Goal: Task Accomplishment & Management: Use online tool/utility

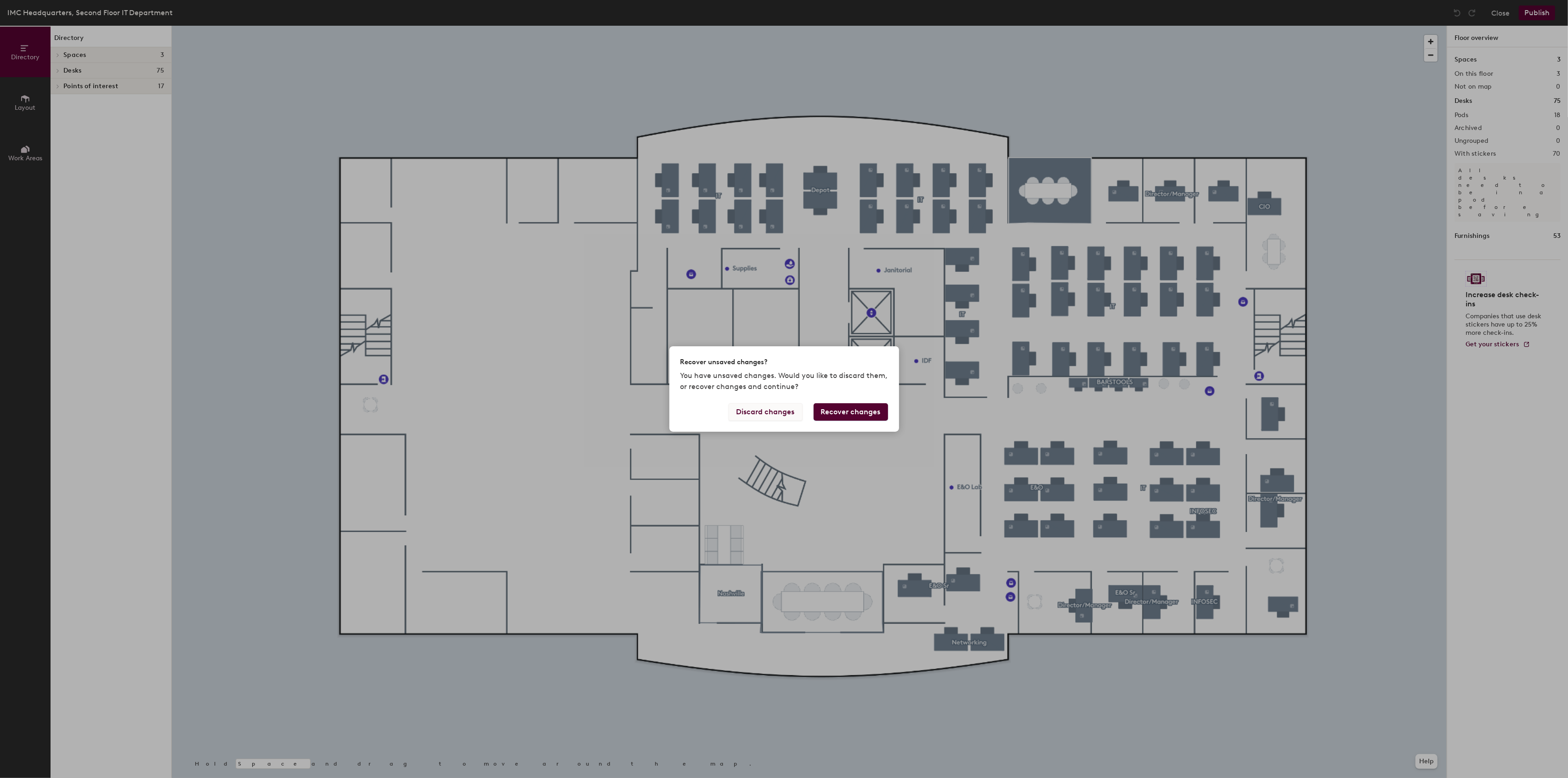
click at [789, 412] on button "Discard changes" at bounding box center [765, 412] width 74 height 17
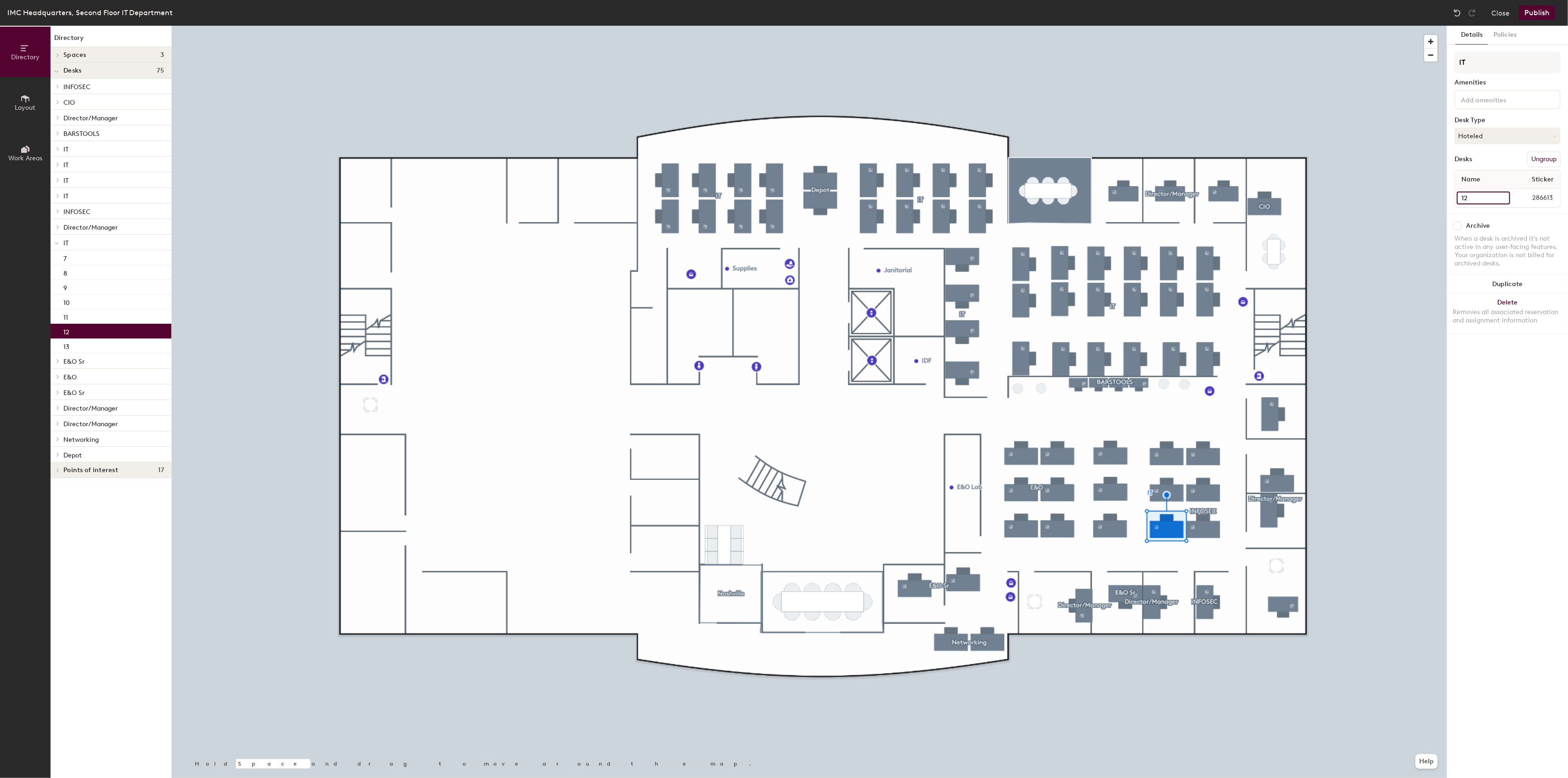
click at [1463, 198] on input "12" at bounding box center [1483, 198] width 53 height 13
click at [80, 330] on div "12" at bounding box center [111, 331] width 121 height 15
drag, startPoint x: 82, startPoint y: 329, endPoint x: 74, endPoint y: 329, distance: 8.0
click at [74, 329] on div "12" at bounding box center [111, 331] width 121 height 15
click at [70, 330] on div "12" at bounding box center [111, 331] width 121 height 15
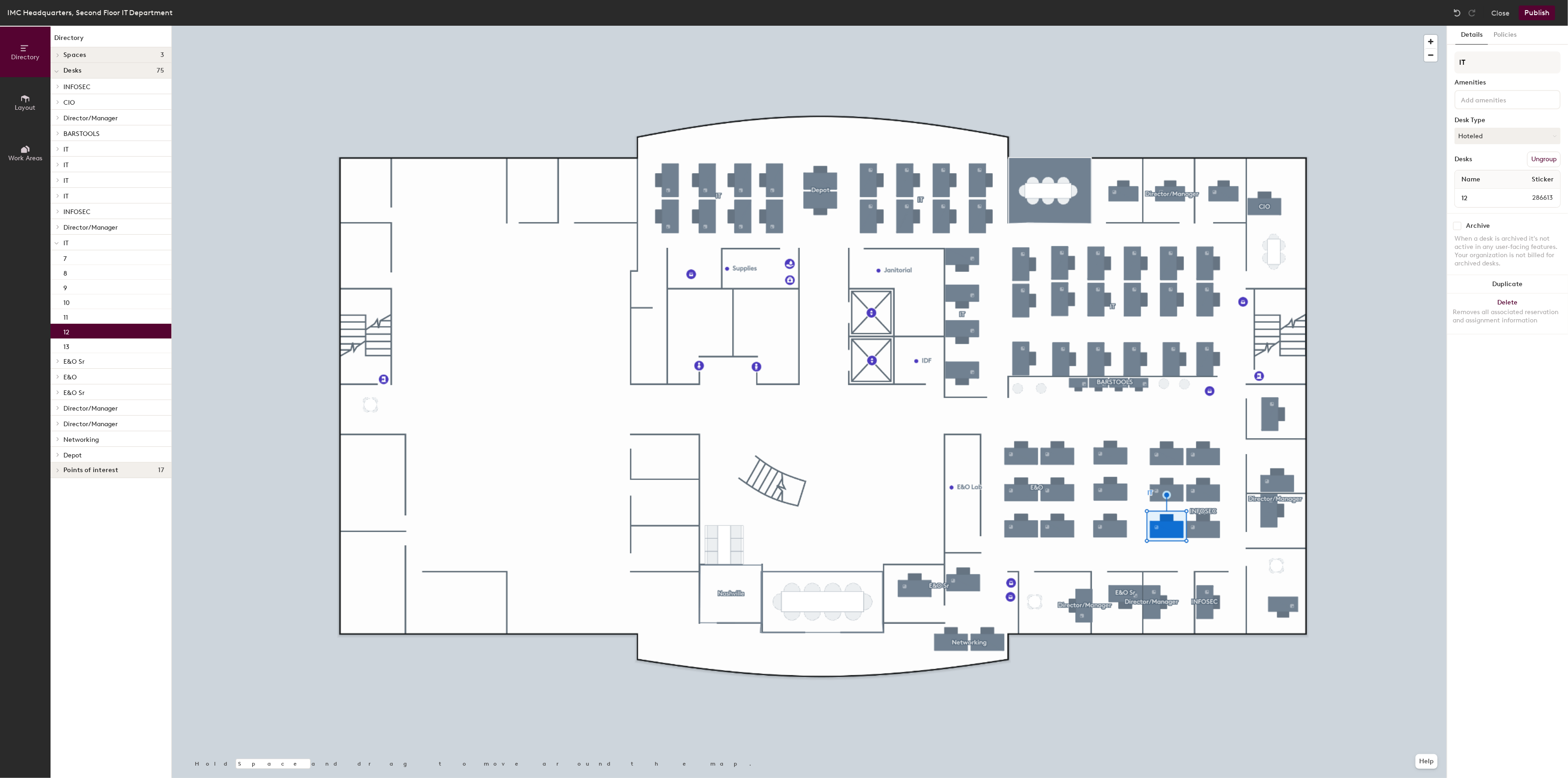
click at [70, 330] on div "12" at bounding box center [111, 331] width 121 height 15
click at [1545, 160] on button "Ungroup" at bounding box center [1543, 159] width 34 height 16
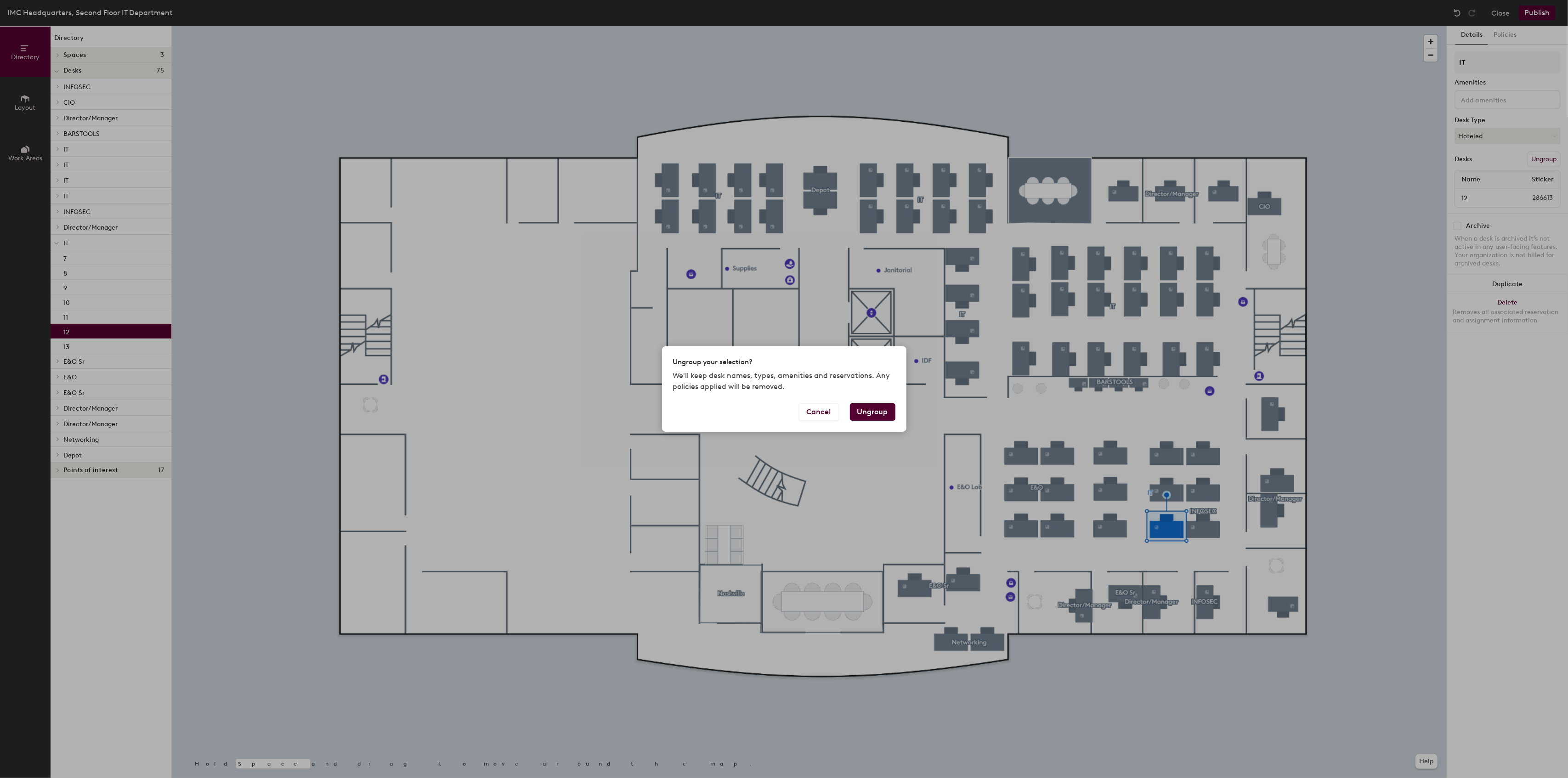
click at [875, 411] on button "Ungroup" at bounding box center [873, 412] width 46 height 17
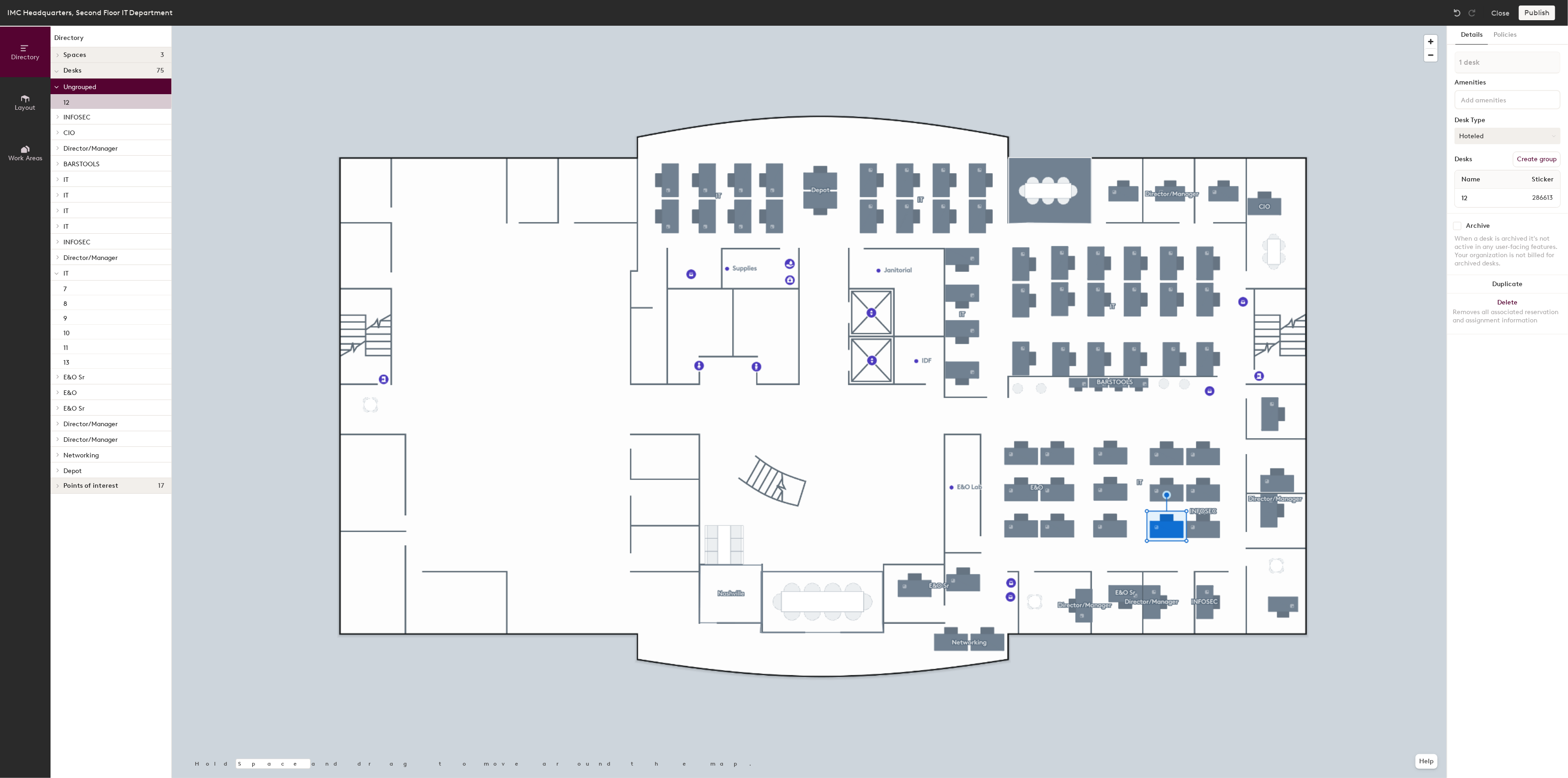
click at [1537, 134] on button "Hoteled" at bounding box center [1508, 135] width 106 height 17
click at [1483, 163] on div "Assigned" at bounding box center [1500, 164] width 92 height 14
click at [1502, 11] on button "Close" at bounding box center [1500, 13] width 19 height 15
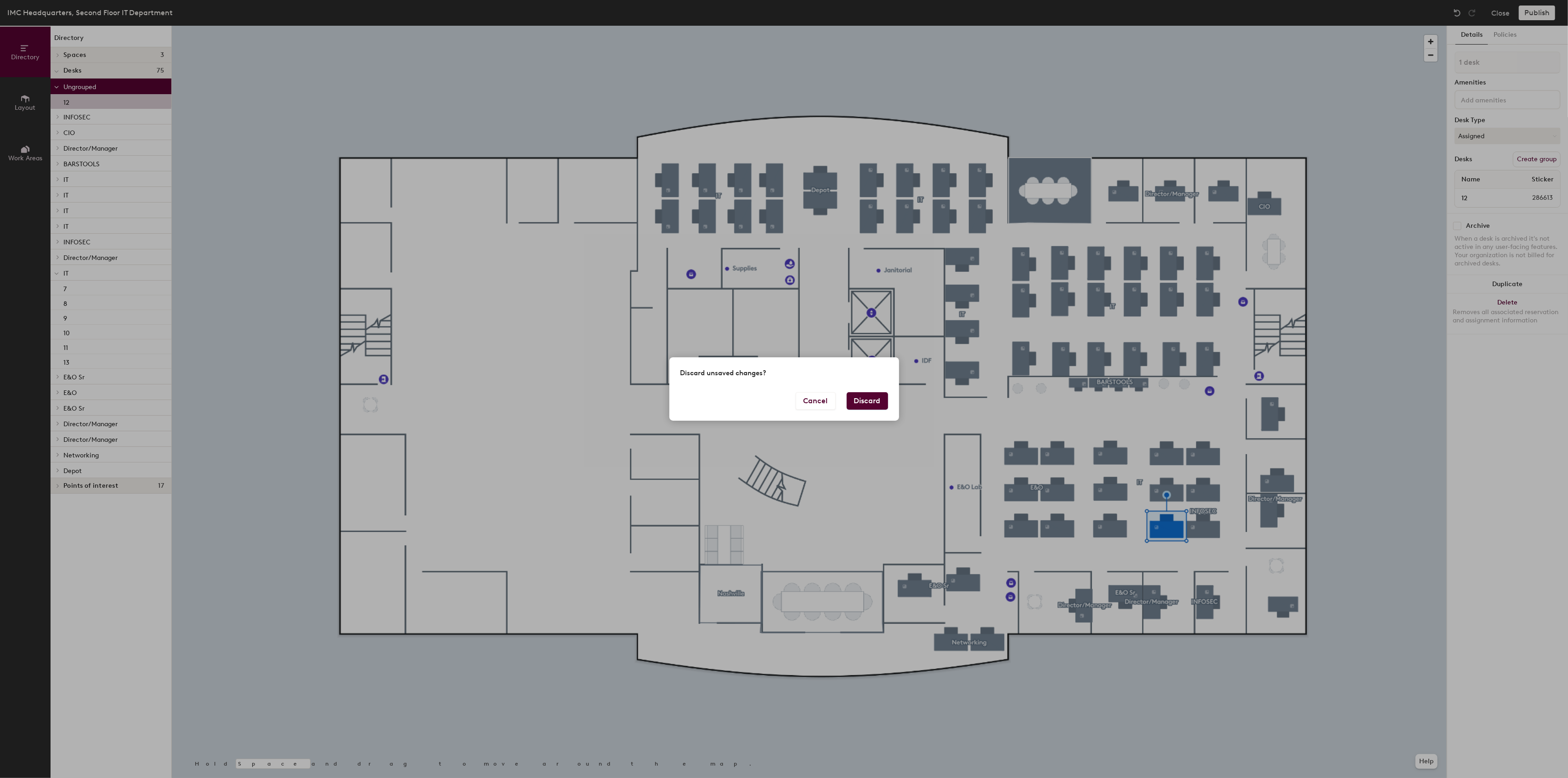
click at [866, 396] on button "Discard" at bounding box center [867, 401] width 41 height 17
